Goal: Check status: Check status

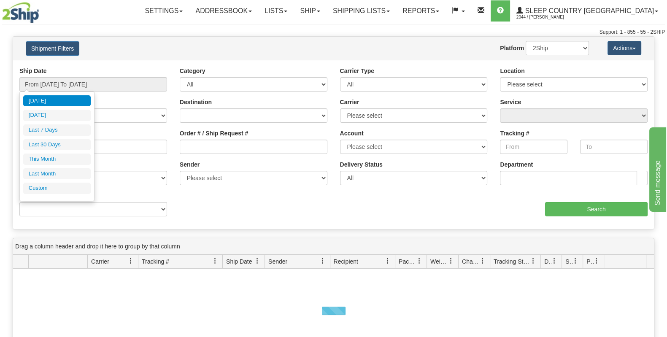
click at [74, 143] on li "Last 30 Days" at bounding box center [56, 144] width 67 height 11
type input "From [DATE] To [DATE]"
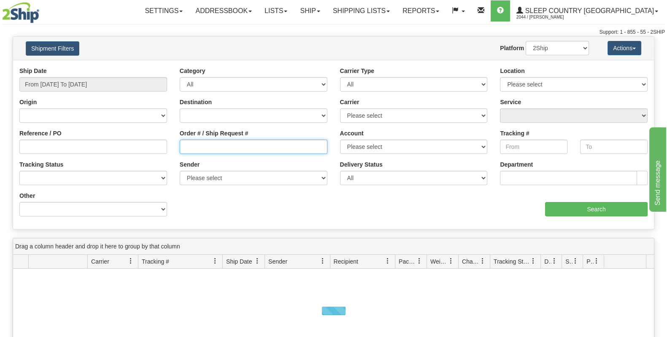
click at [222, 144] on input "Order # / Ship Request #" at bounding box center [254, 147] width 148 height 14
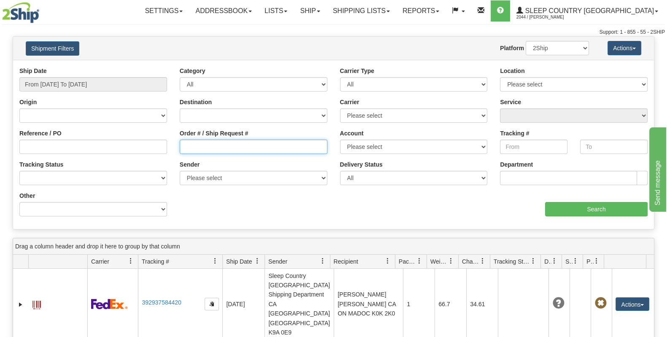
paste input "9000H951913"
type input "9000H951913"
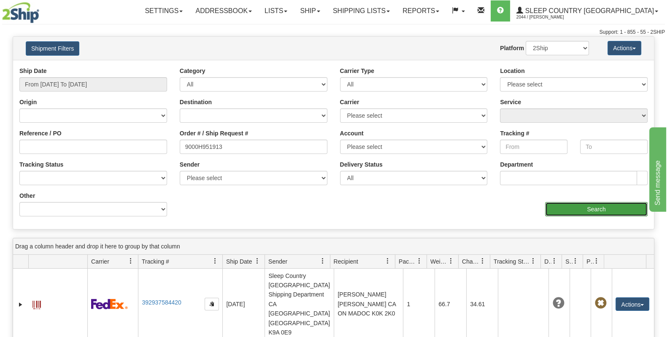
click at [584, 215] on input "Search" at bounding box center [596, 209] width 102 height 14
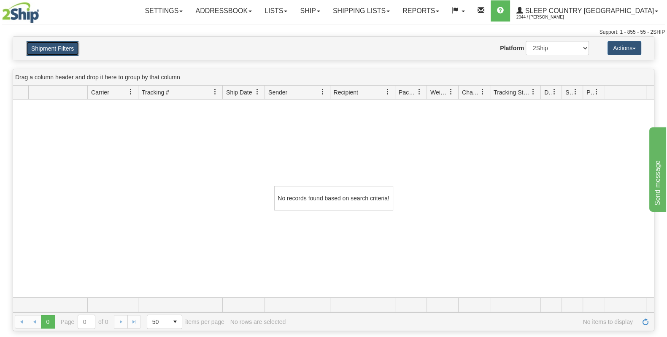
click at [72, 43] on button "Shipment Filters" at bounding box center [53, 48] width 54 height 14
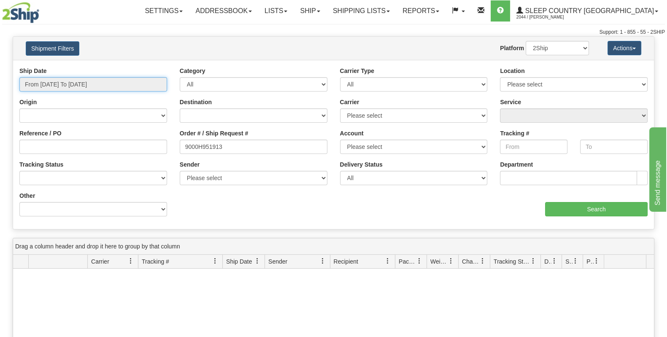
click at [92, 78] on input "From [DATE] To [DATE]" at bounding box center [93, 84] width 148 height 14
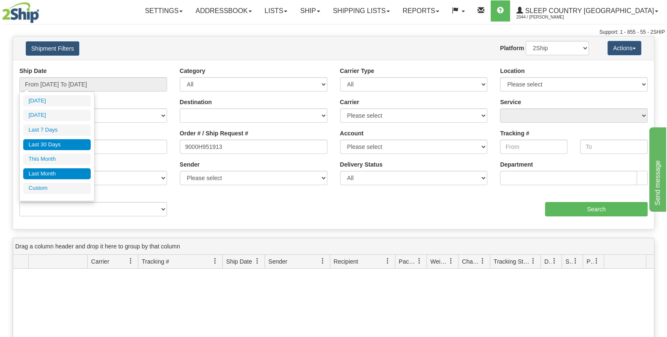
click at [57, 170] on li "Last Month" at bounding box center [56, 173] width 67 height 11
type input "From [DATE] To [DATE]"
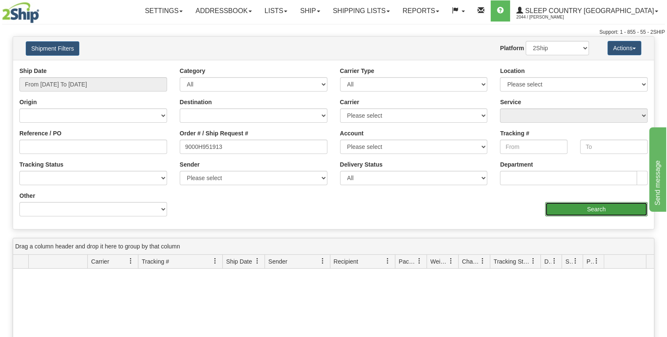
click at [586, 208] on input "Search" at bounding box center [596, 209] width 102 height 14
